Goal: Task Accomplishment & Management: Manage account settings

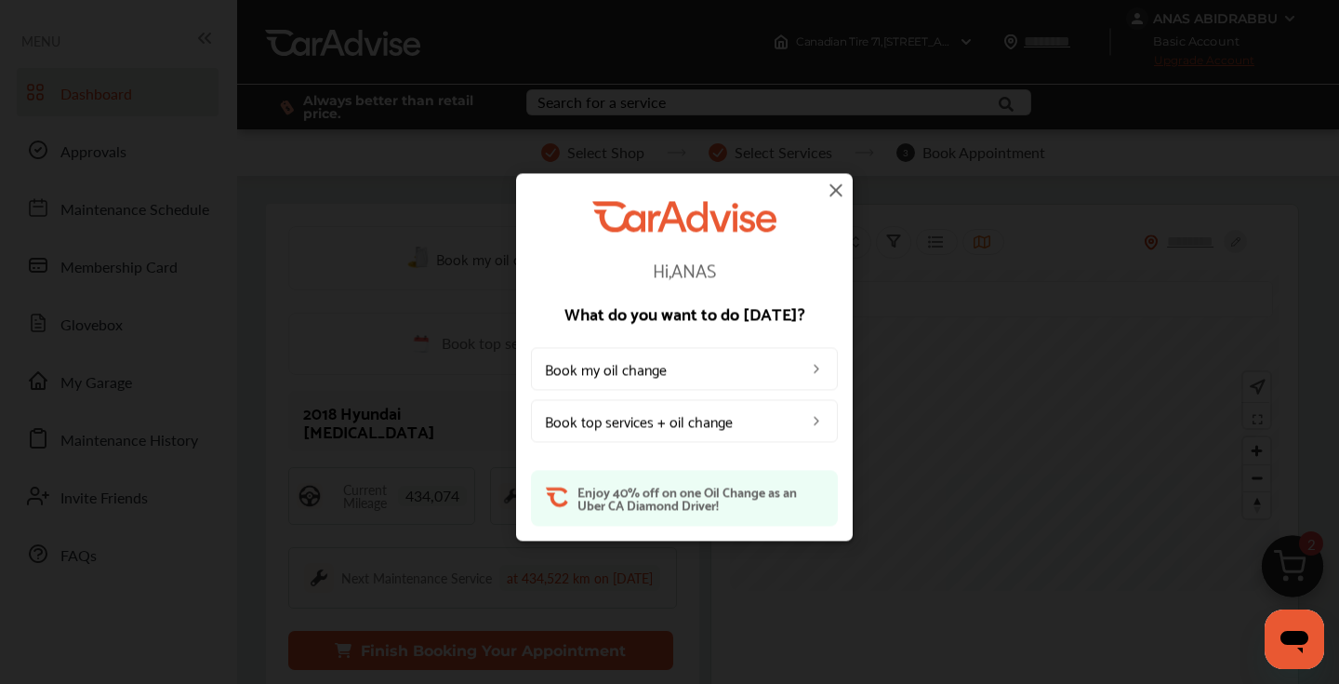
click at [835, 189] on img at bounding box center [836, 190] width 22 height 22
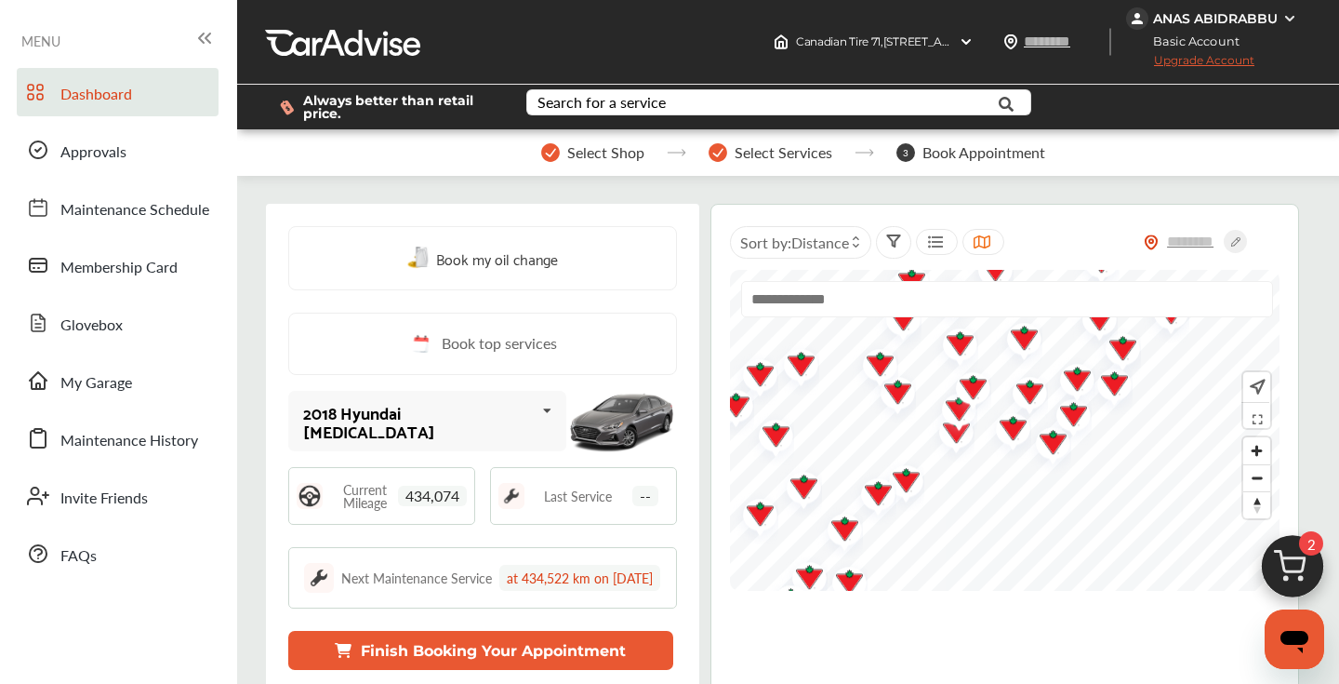
click at [1283, 17] on img at bounding box center [1290, 18] width 15 height 15
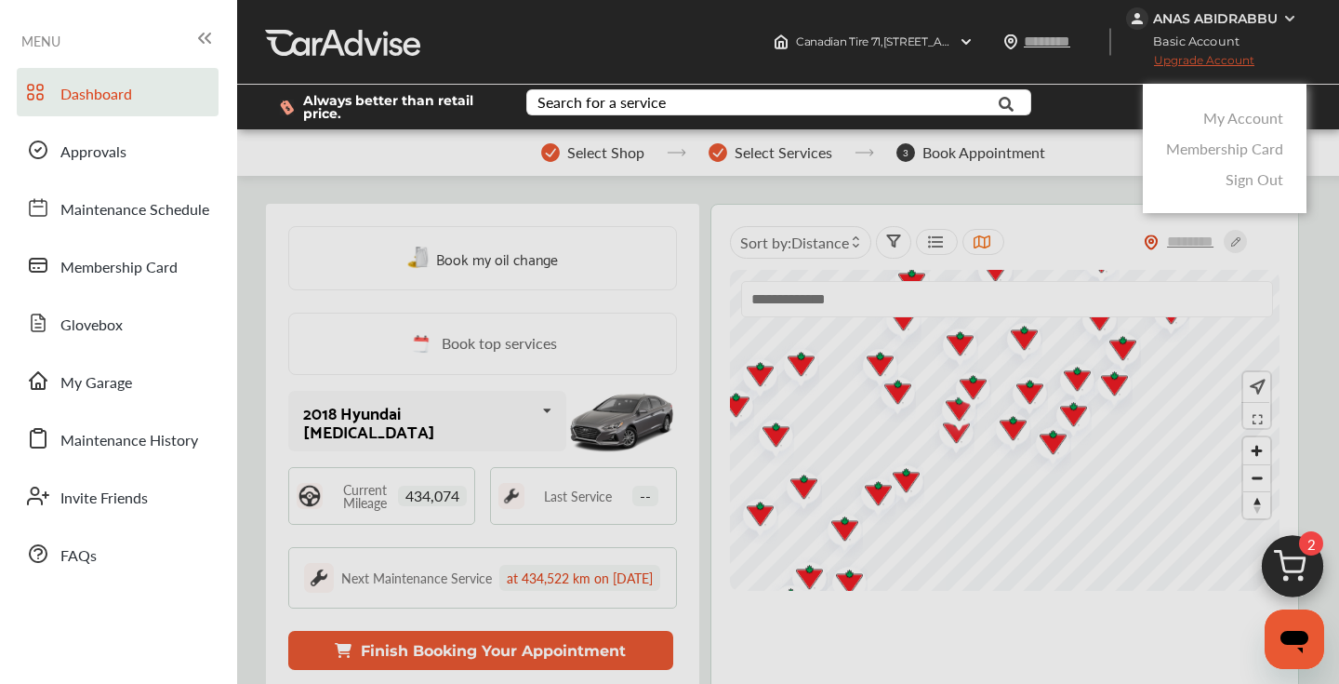
click at [1231, 118] on link "My Account" at bounding box center [1243, 117] width 80 height 21
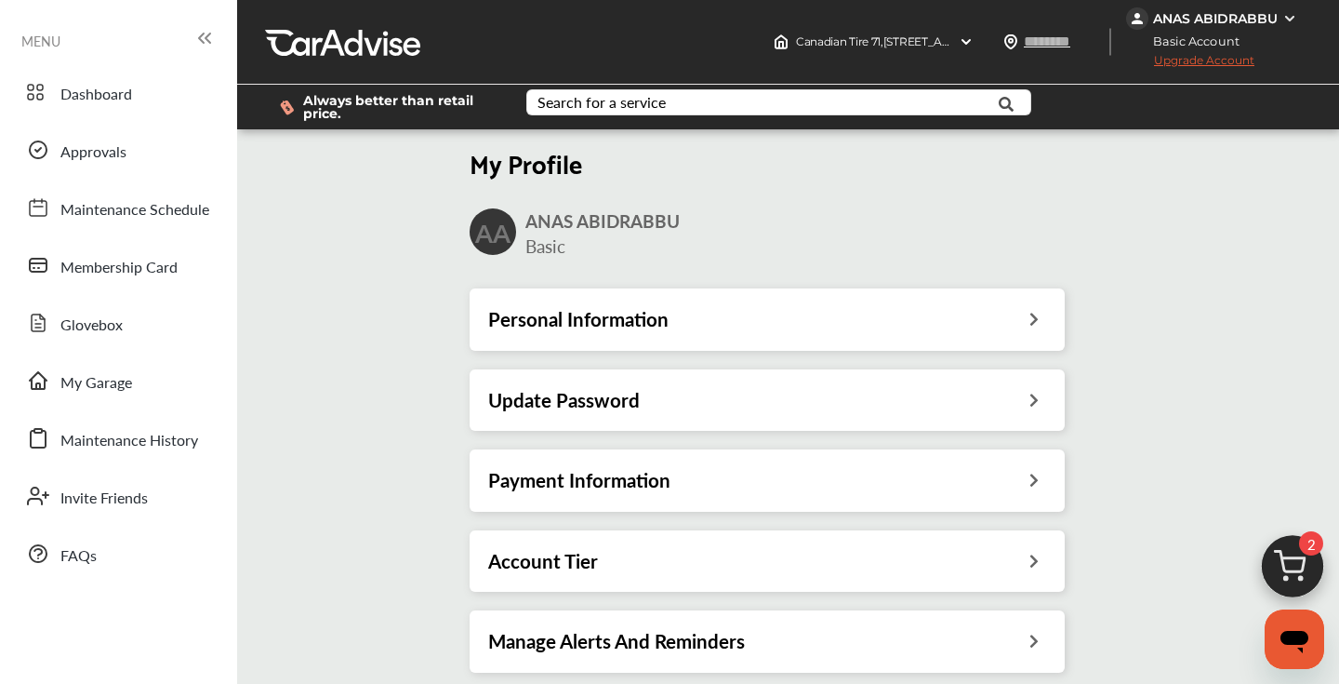
click at [914, 472] on div "Payment Information" at bounding box center [767, 480] width 558 height 24
